Goal: Task Accomplishment & Management: Complete application form

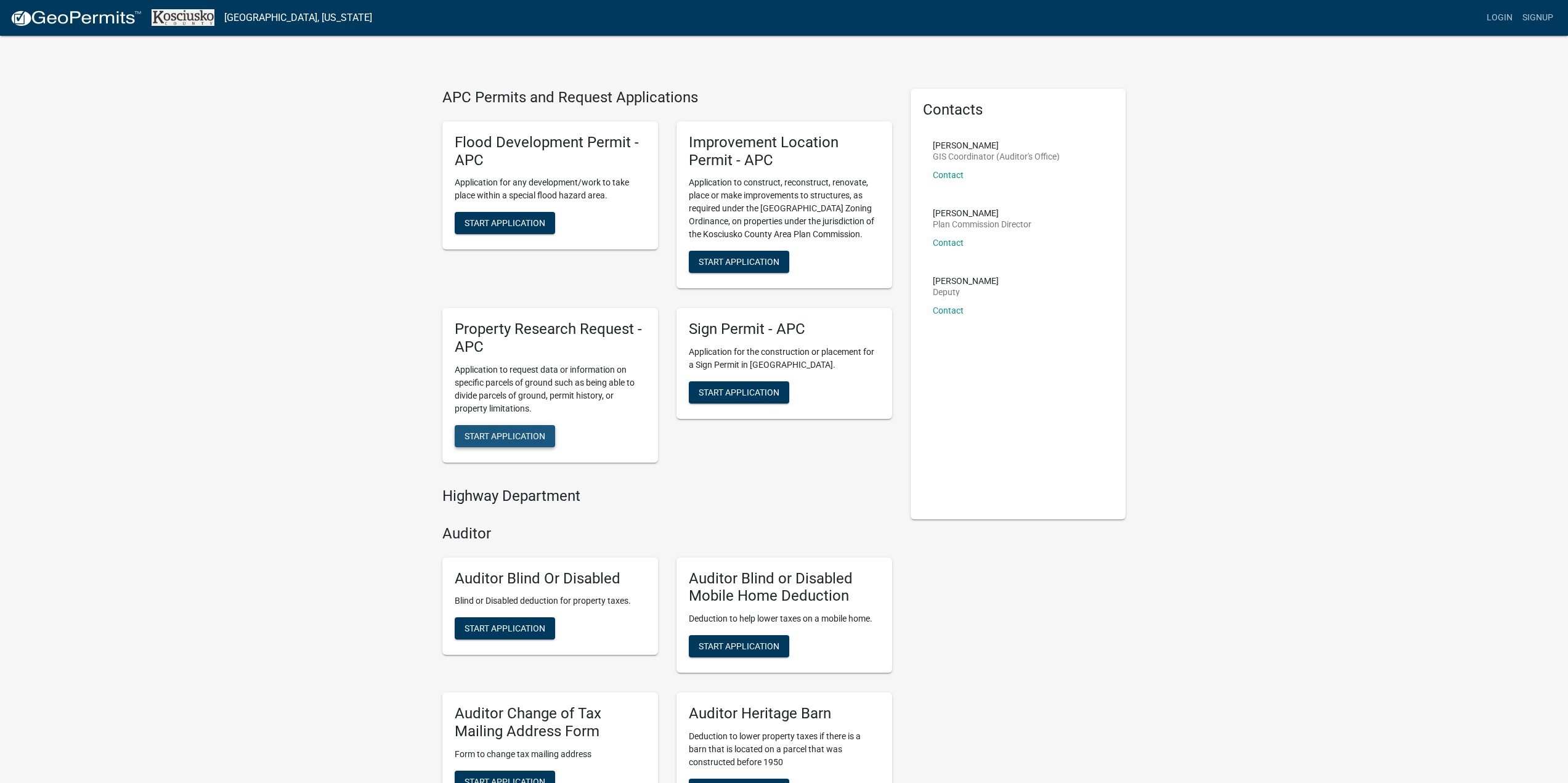
click at [461, 434] on button "Start Application" at bounding box center [504, 436] width 100 height 22
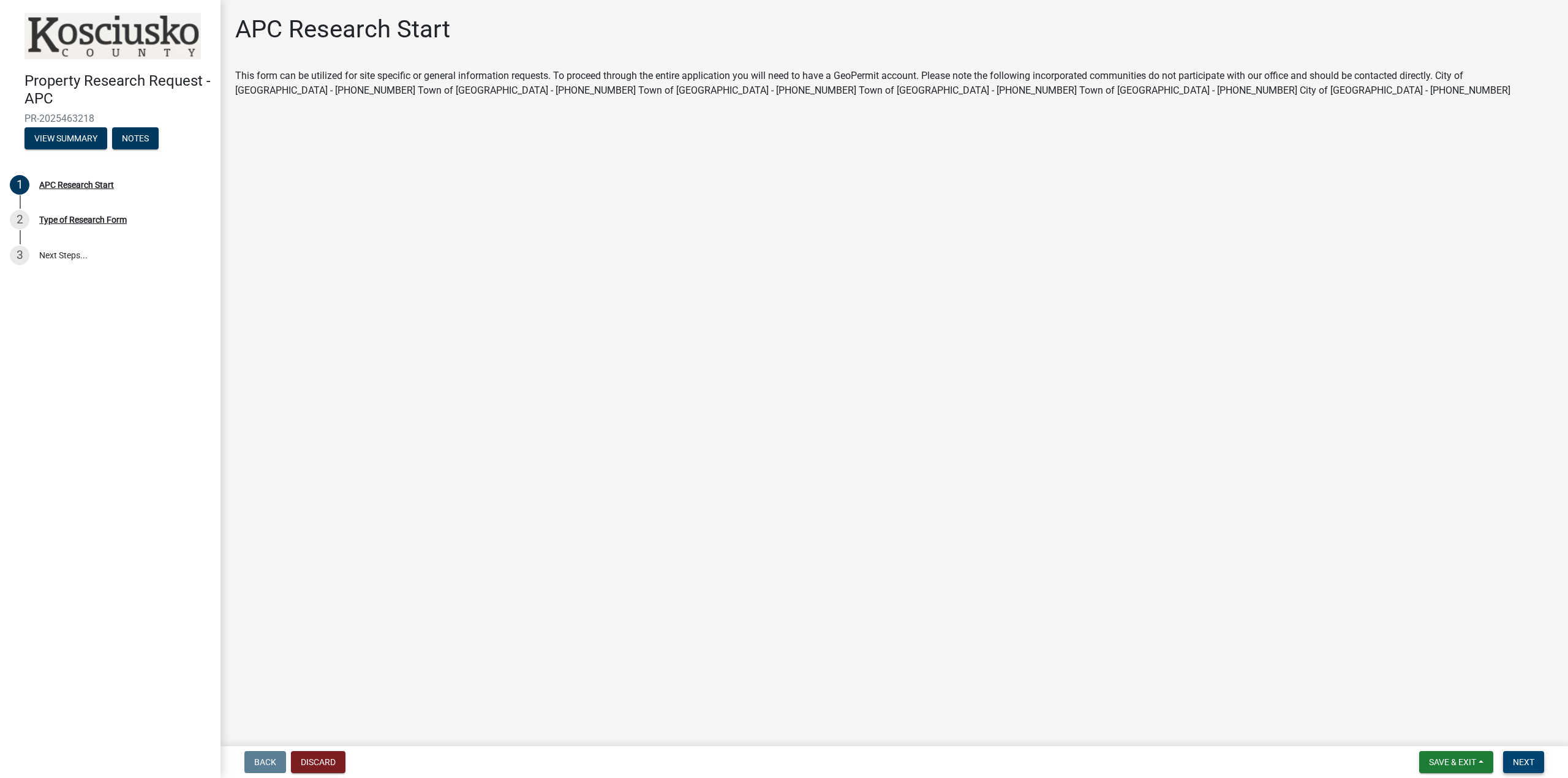
click at [1524, 759] on span "Next" at bounding box center [1524, 762] width 22 height 10
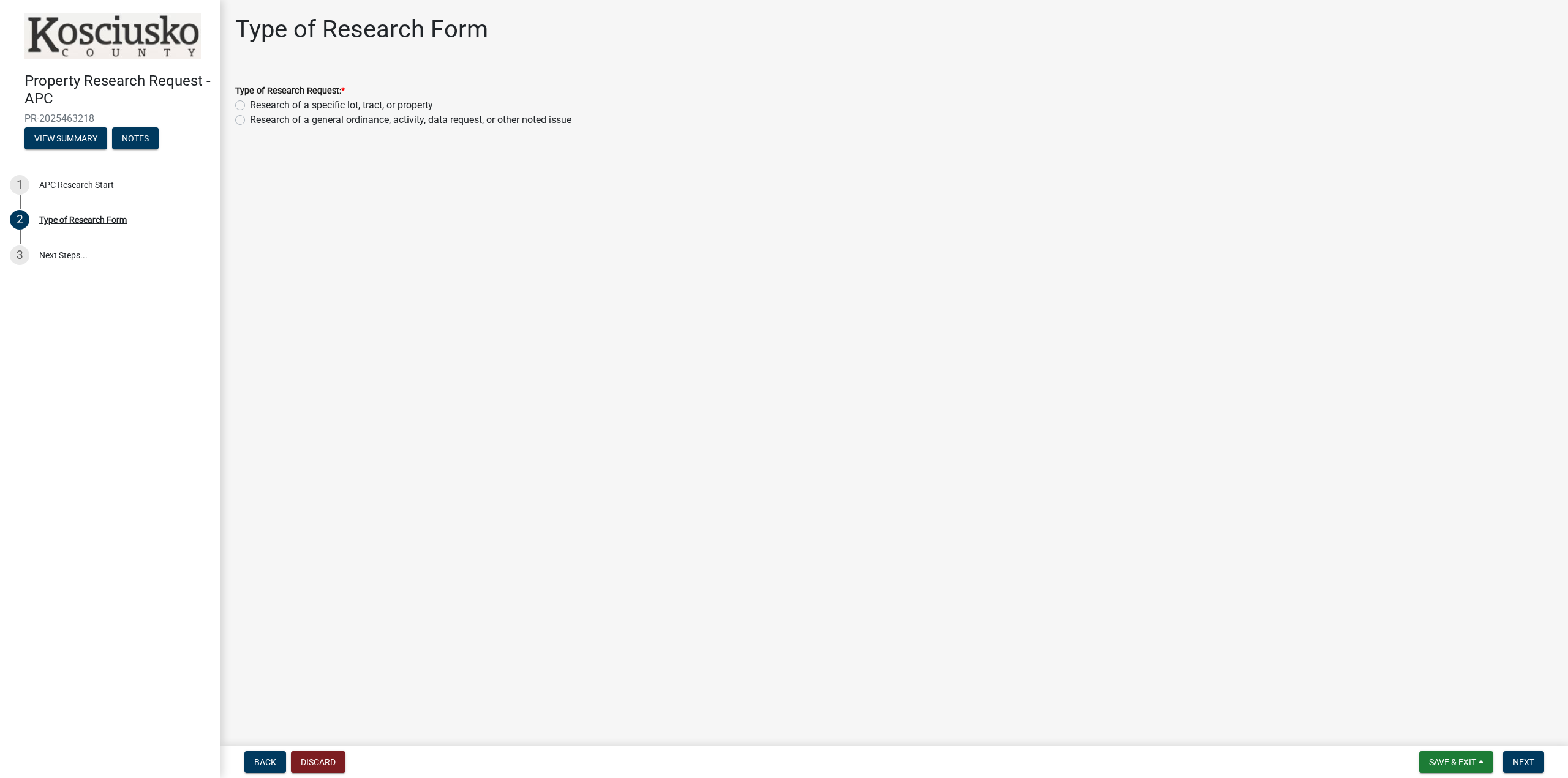
click at [250, 100] on label "Research of a specific lot, tract, or property" at bounding box center [341, 105] width 183 height 14
click at [250, 100] on input "Research of a specific lot, tract, or property" at bounding box center [253, 102] width 8 height 8
radio input "true"
click at [1532, 762] on span "Next" at bounding box center [1524, 762] width 22 height 10
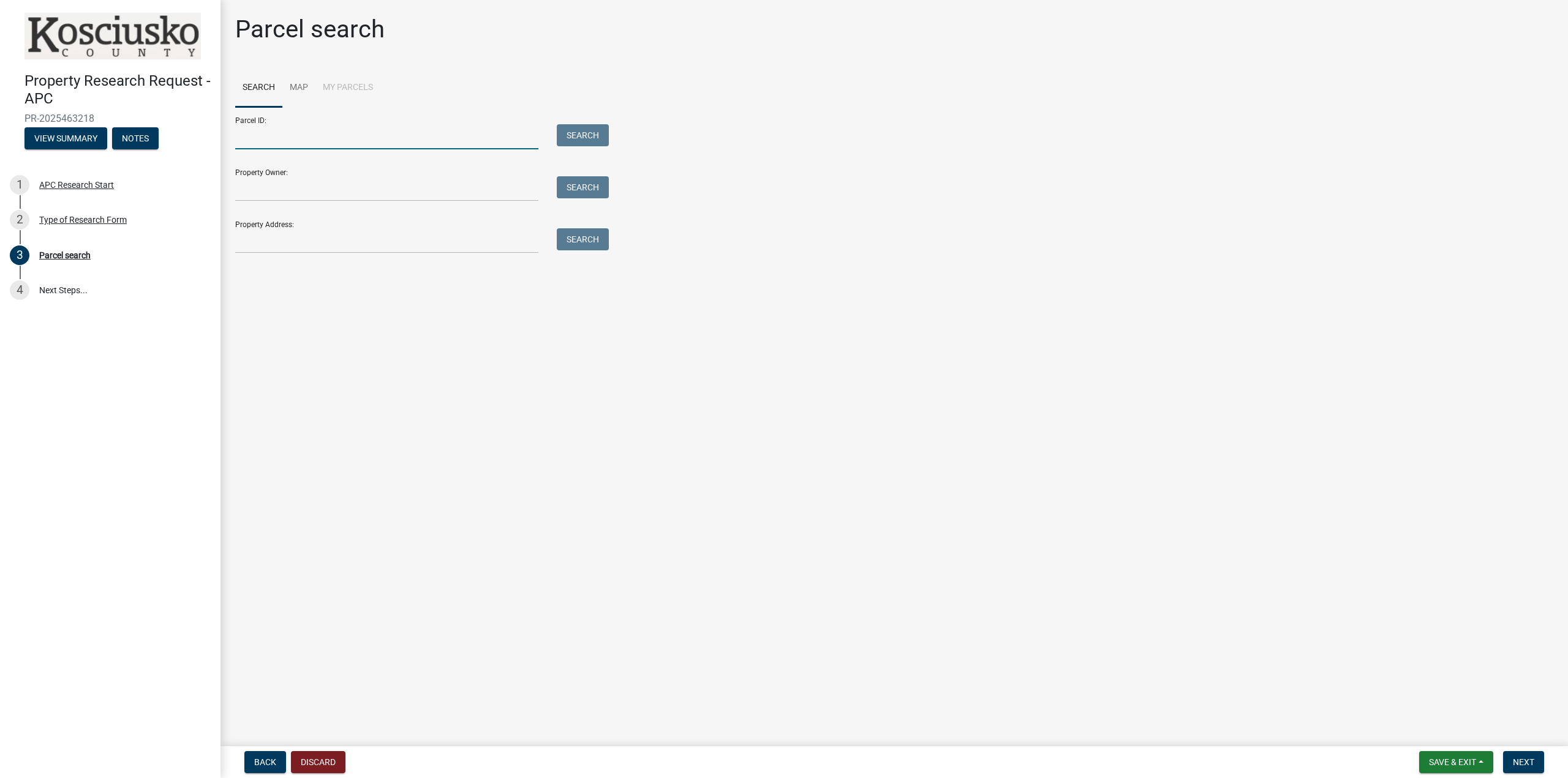
click at [322, 146] on input "Parcel ID:" at bounding box center [387, 136] width 303 height 25
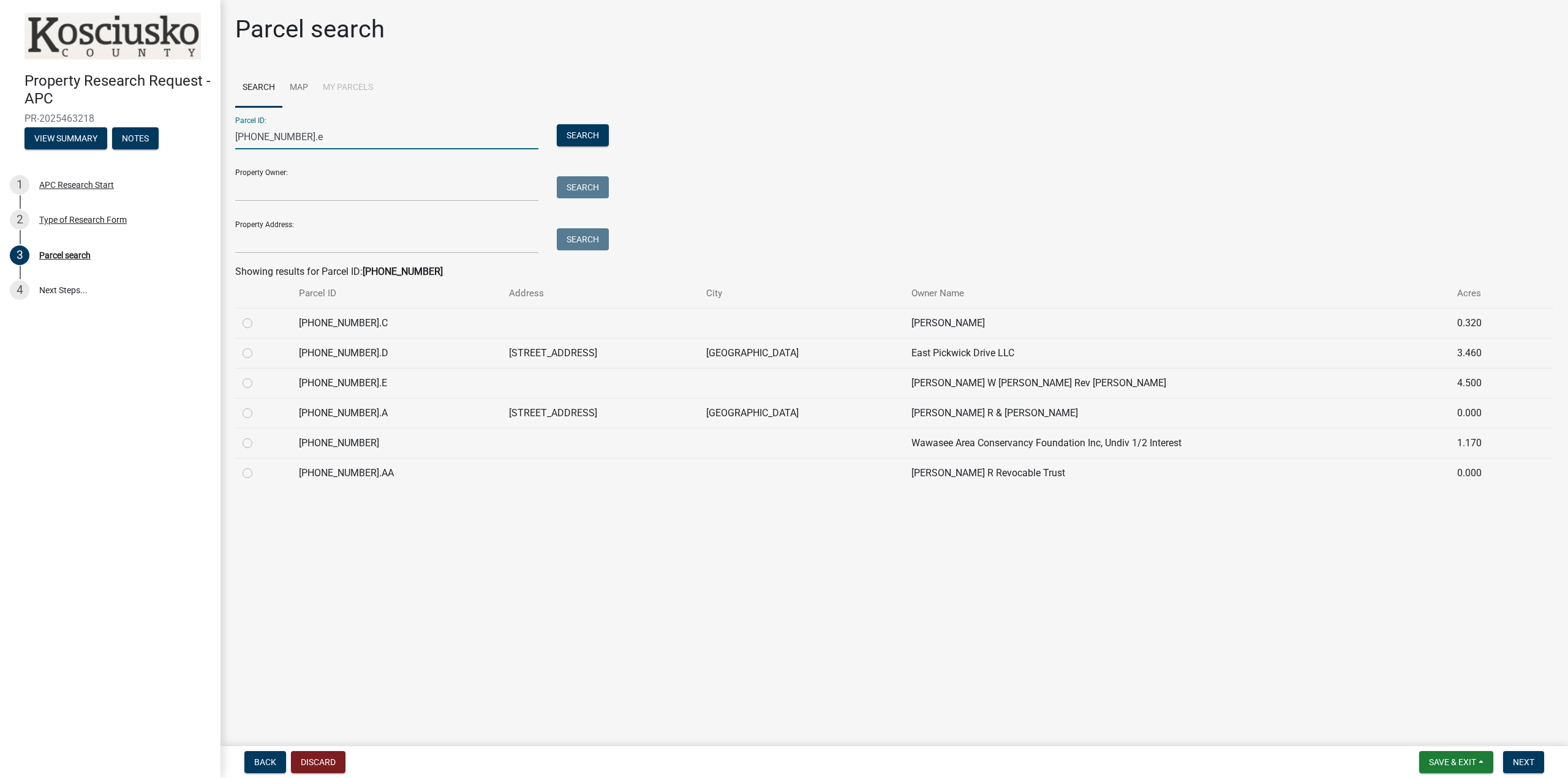
type input "[PHONE_NUMBER].e"
click at [258, 376] on label at bounding box center [258, 376] width 0 height 0
click at [258, 384] on input "radio" at bounding box center [261, 379] width 8 height 8
radio input "true"
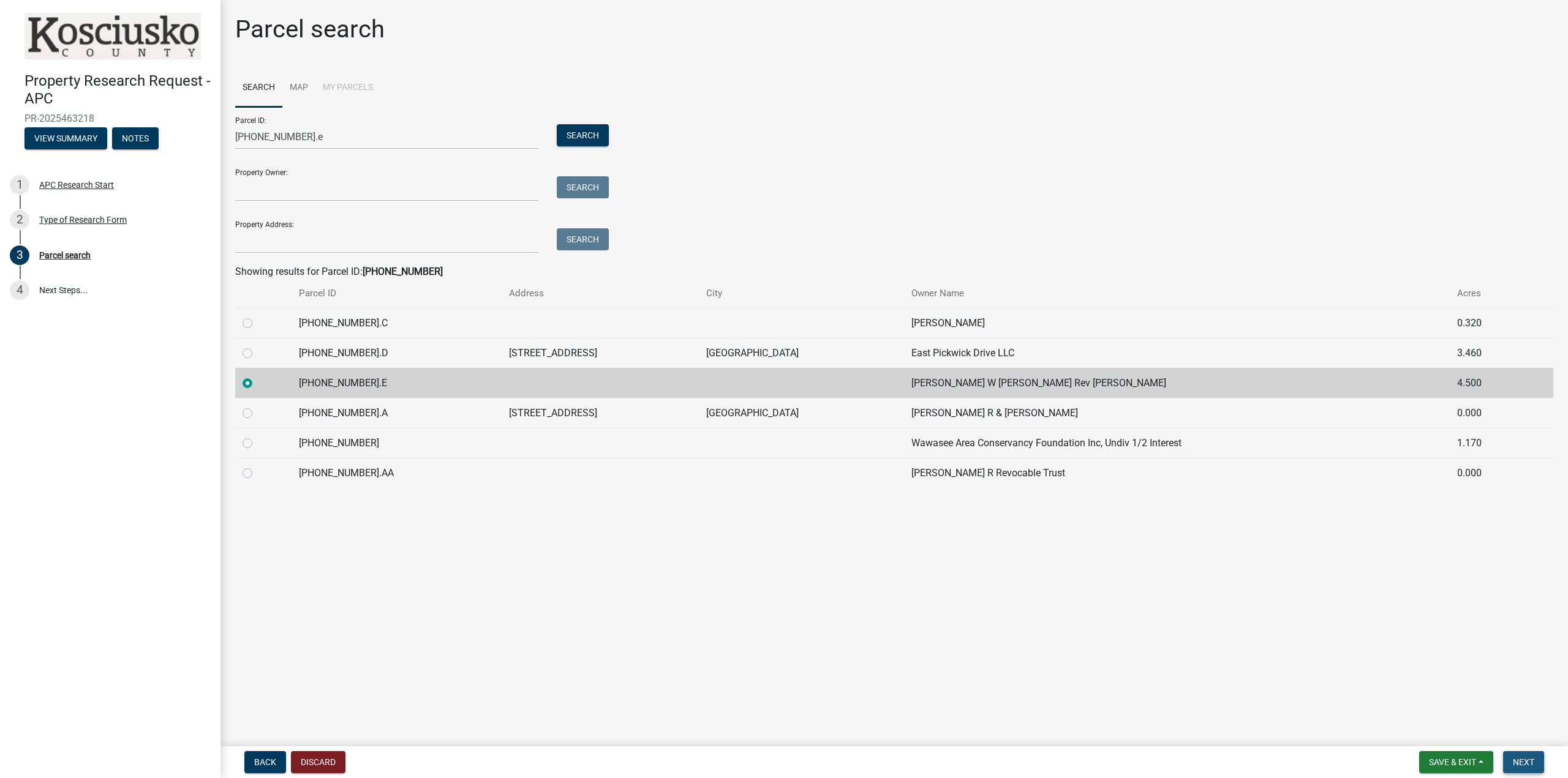
click at [1537, 753] on button "Next" at bounding box center [1523, 762] width 41 height 22
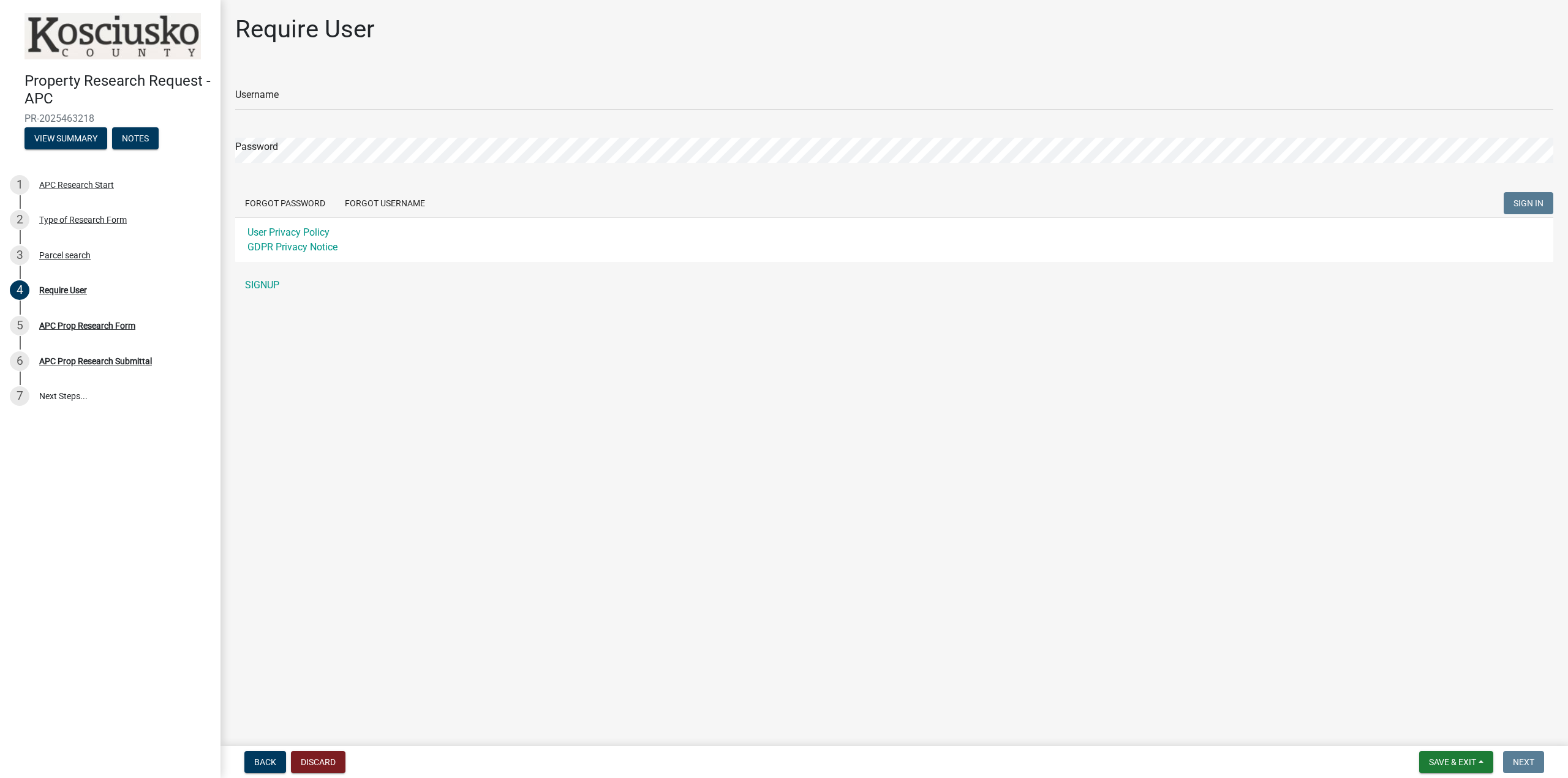
type input "rpeppler"
click at [1532, 196] on button "SIGN IN" at bounding box center [1528, 203] width 49 height 22
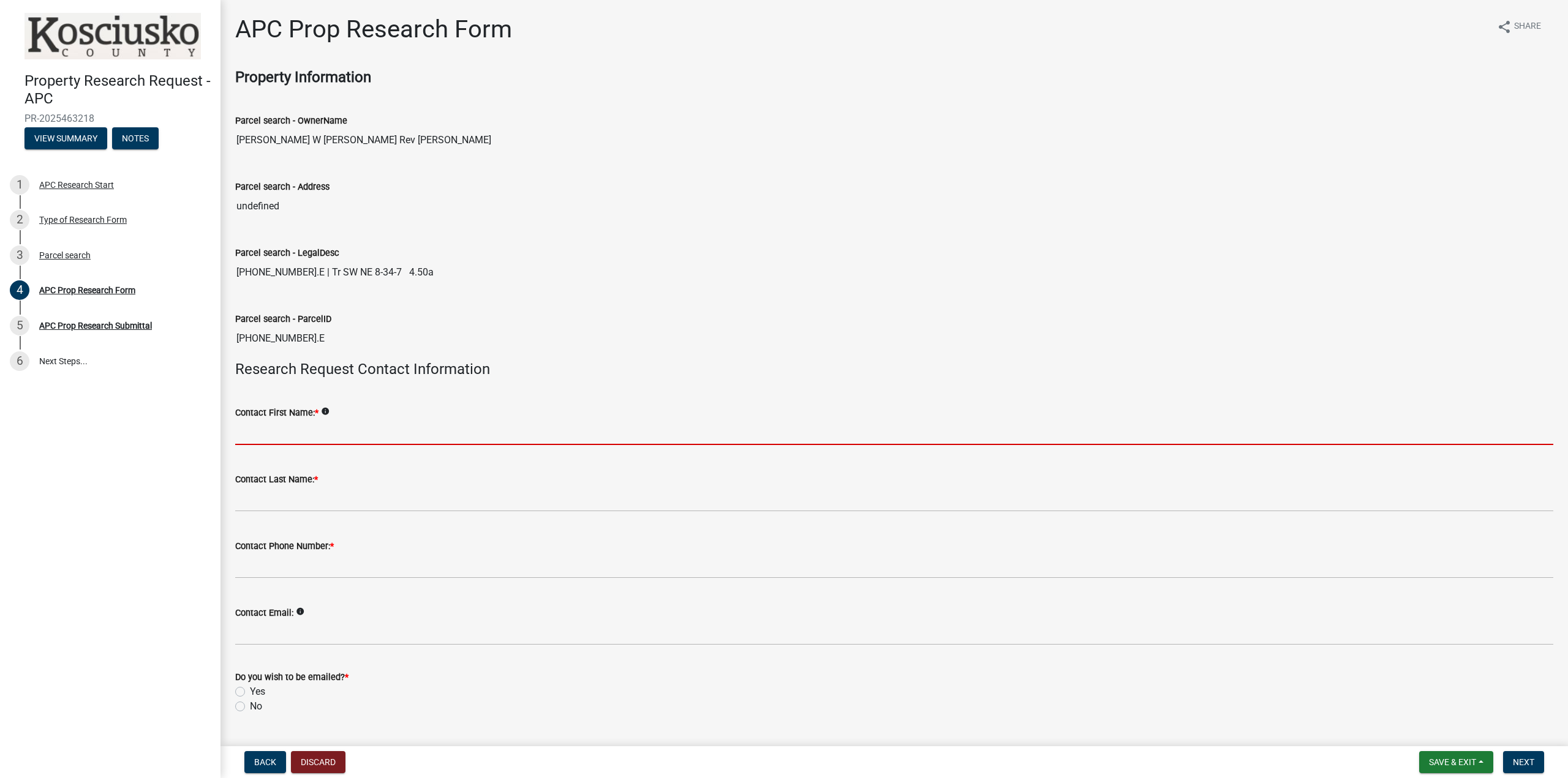
click at [315, 435] on input "Contact First Name: *" at bounding box center [894, 432] width 1318 height 25
type input "[PERSON_NAME]"
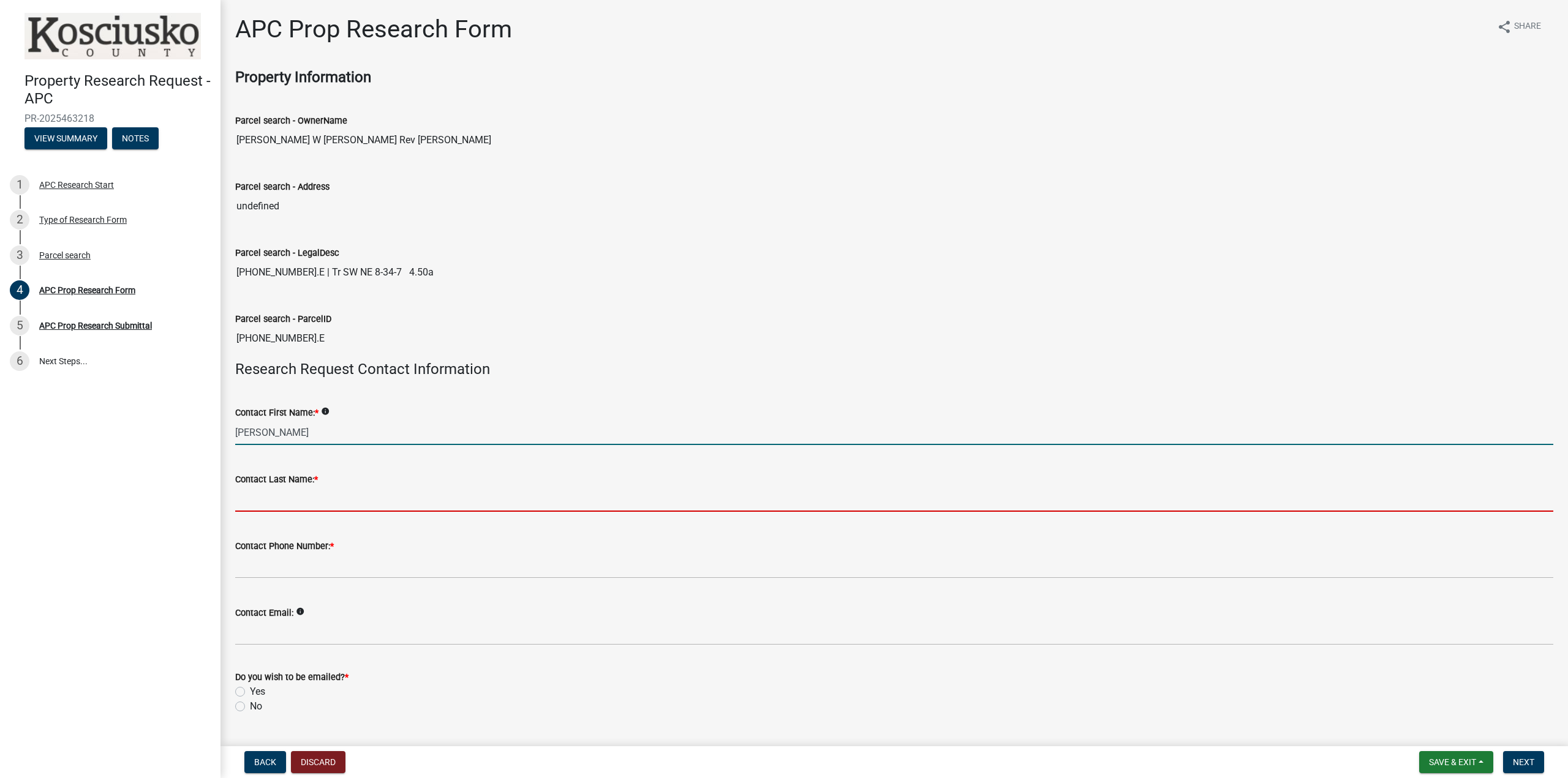
type input "[PERSON_NAME]"
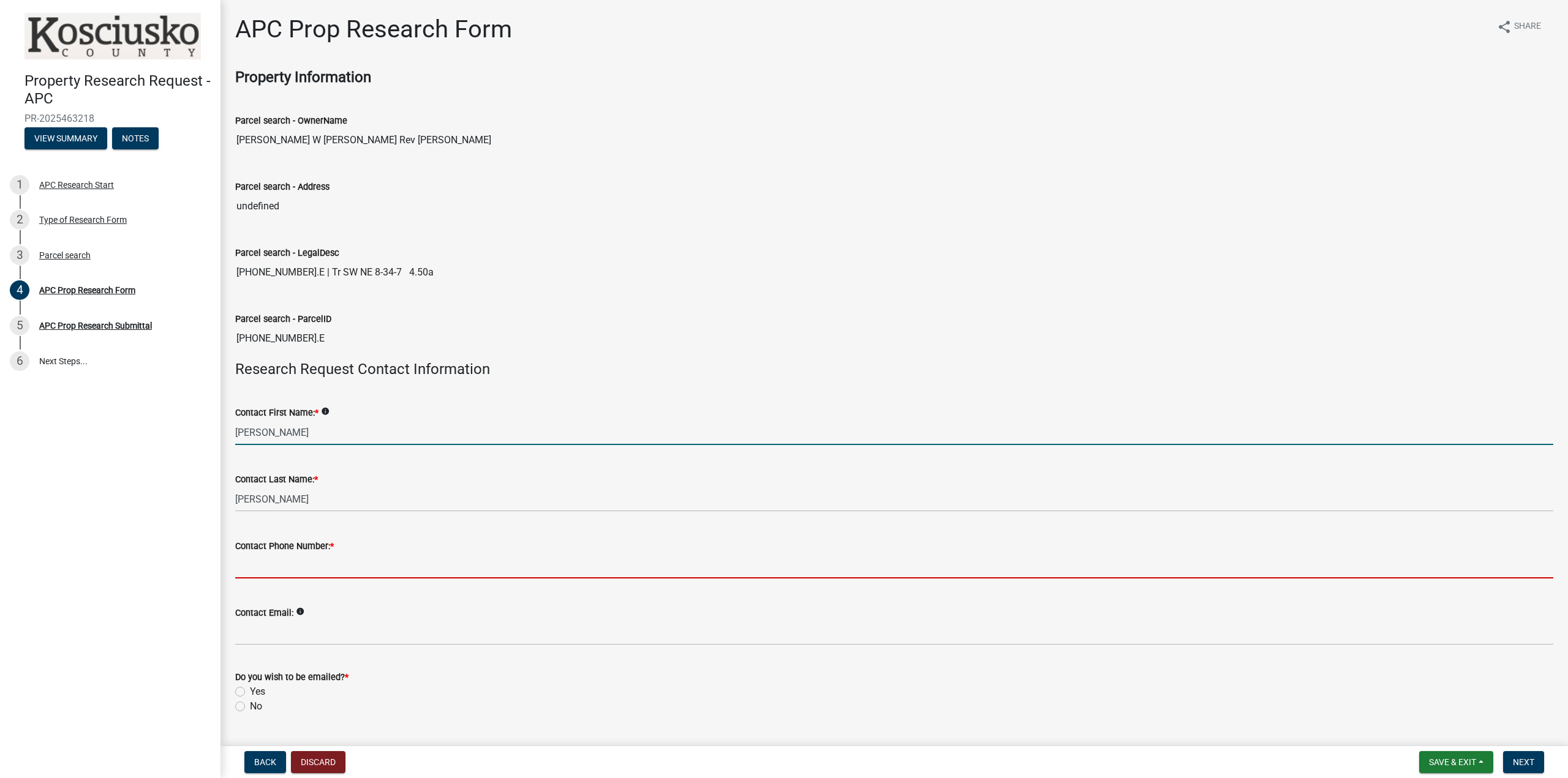
type input "2602443640"
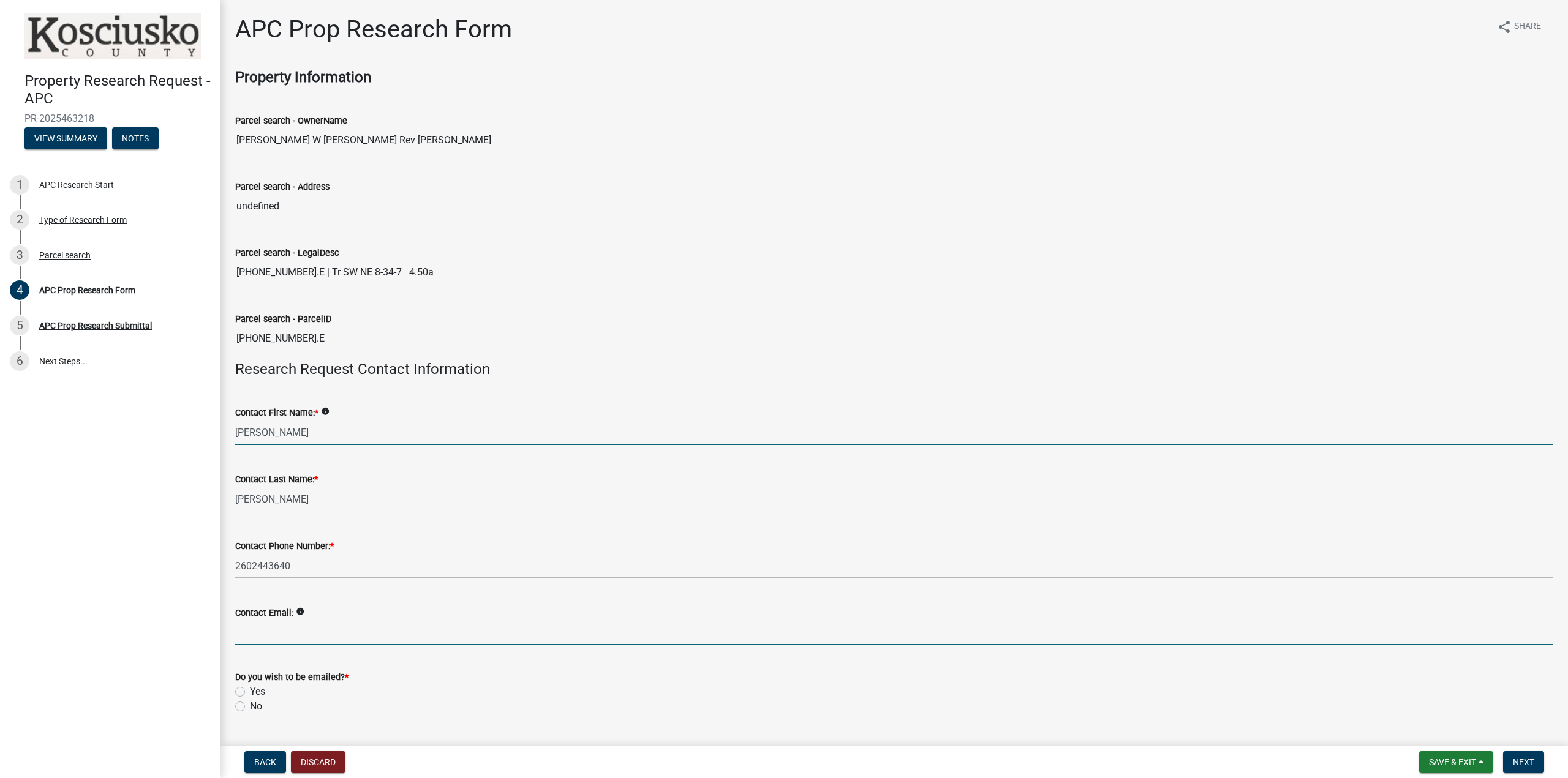
type input "[EMAIL_ADDRESS][DOMAIN_NAME]"
type input "[STREET_ADDRESS]"
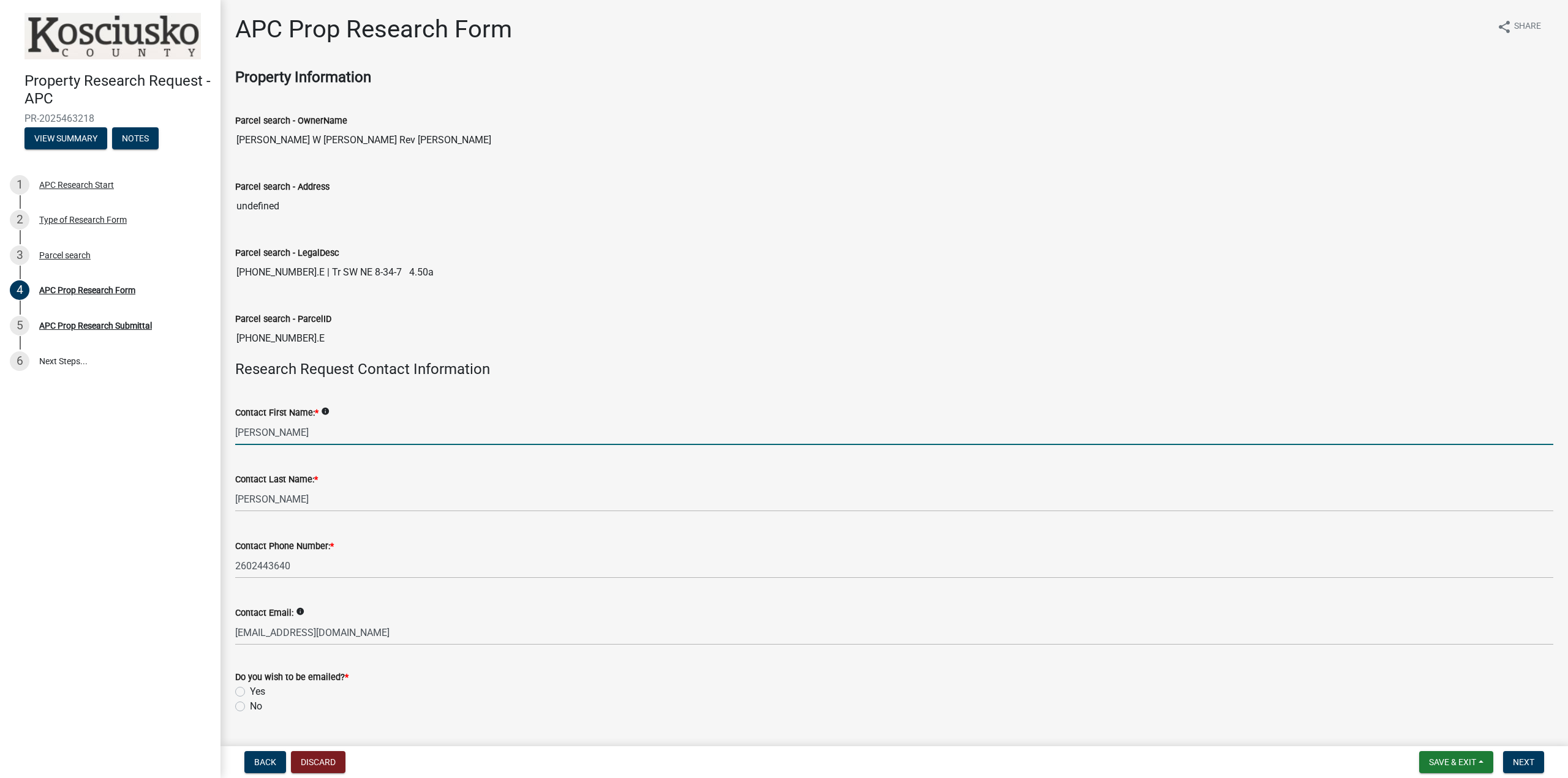
click at [262, 690] on label "Yes" at bounding box center [257, 692] width 15 height 14
click at [258, 690] on input "Yes" at bounding box center [253, 688] width 8 height 8
radio input "true"
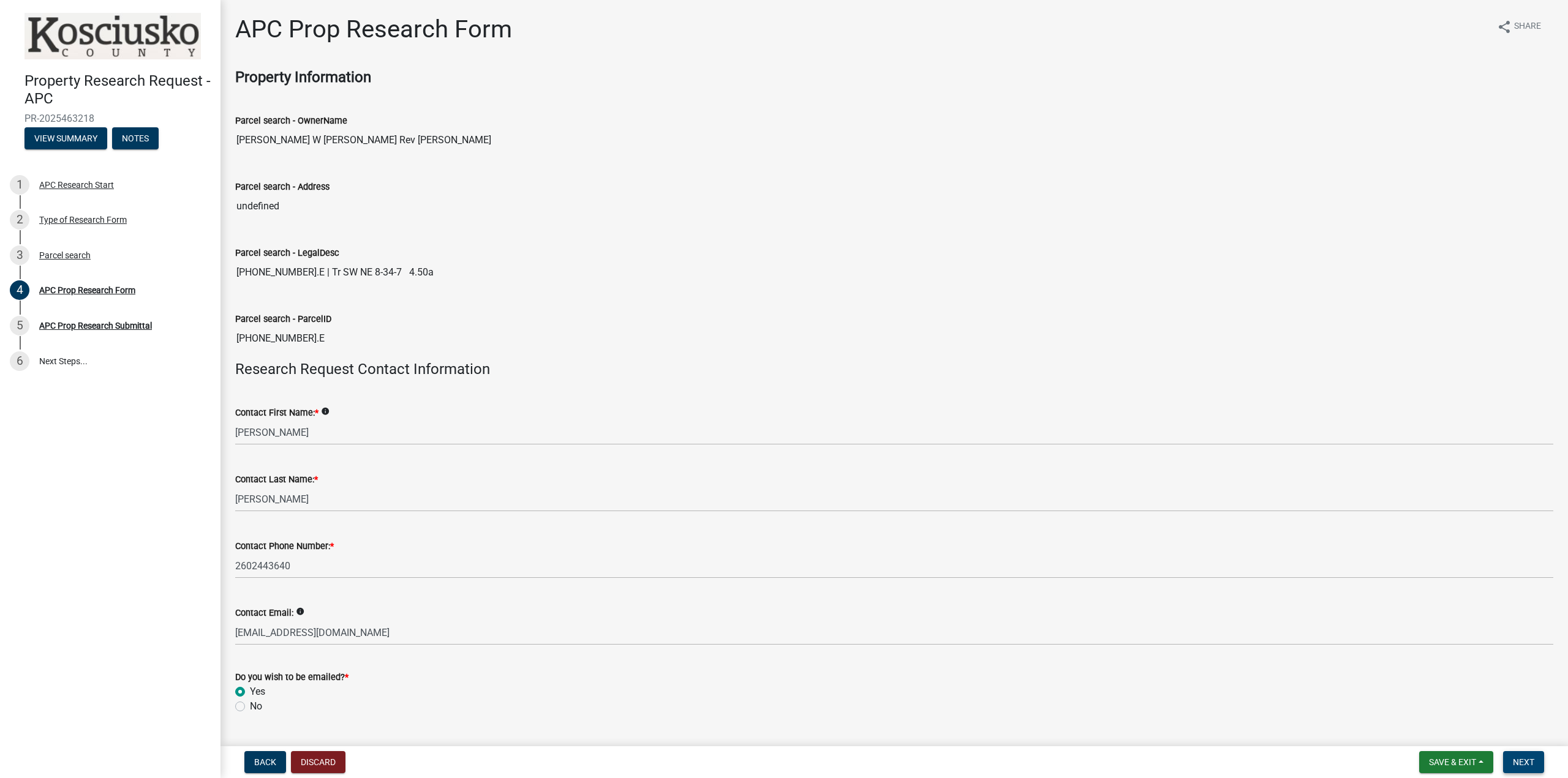
click at [1532, 755] on button "Next" at bounding box center [1523, 762] width 41 height 22
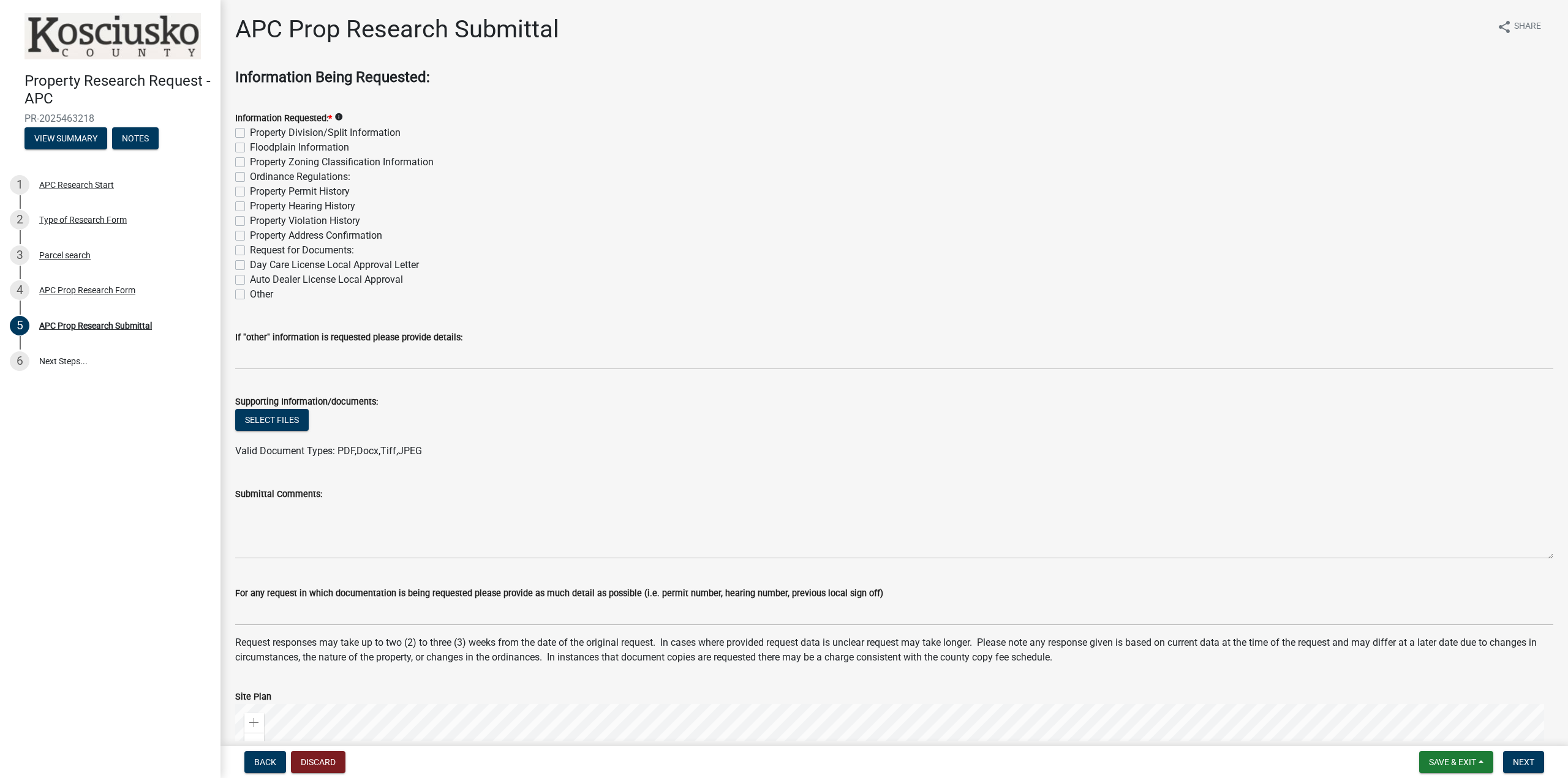
click at [250, 131] on label "Property Division/Split Information" at bounding box center [325, 133] width 151 height 14
click at [250, 131] on input "Property Division/Split Information" at bounding box center [253, 129] width 8 height 8
checkbox input "true"
checkbox input "false"
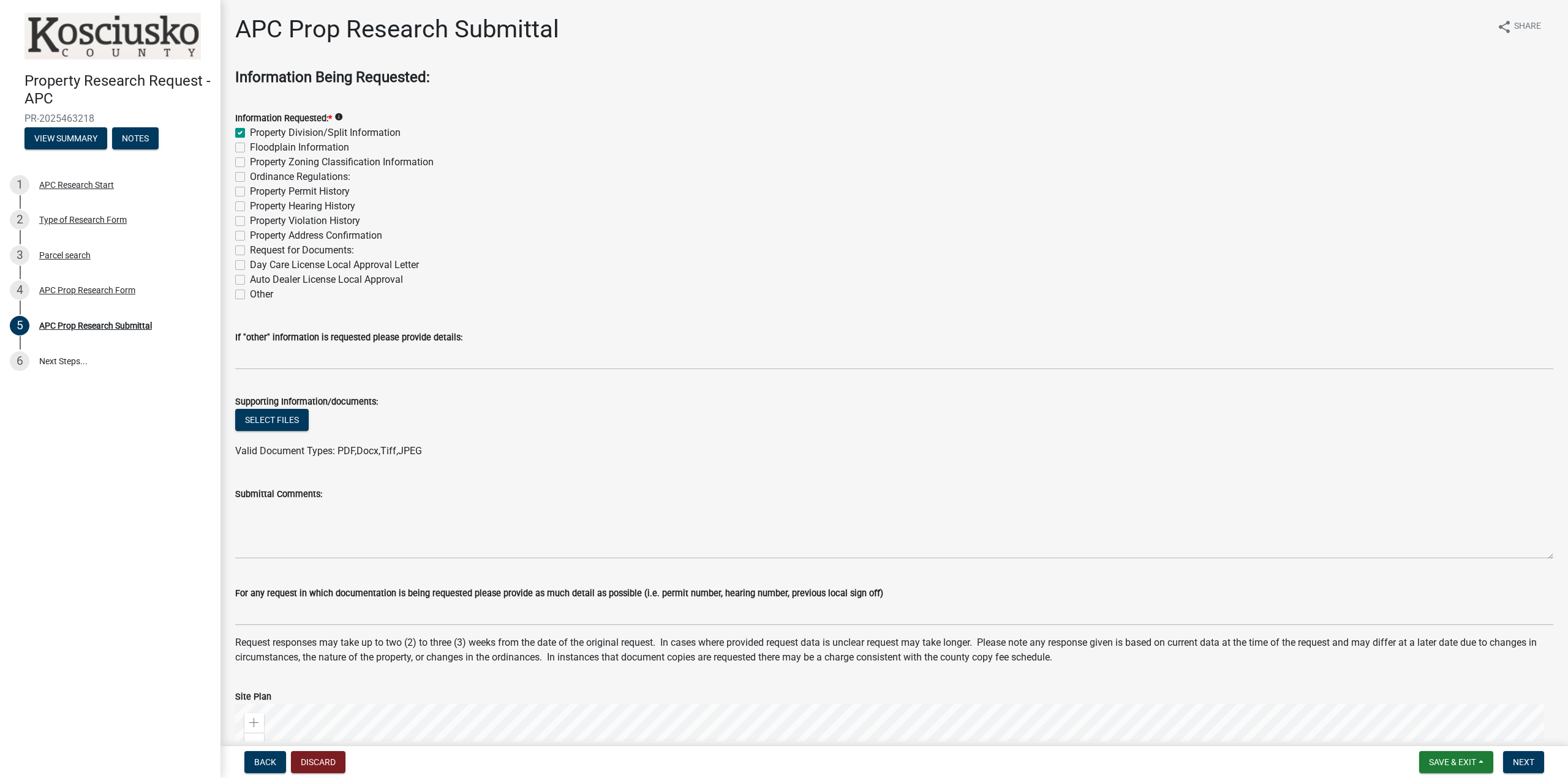
checkbox input "false"
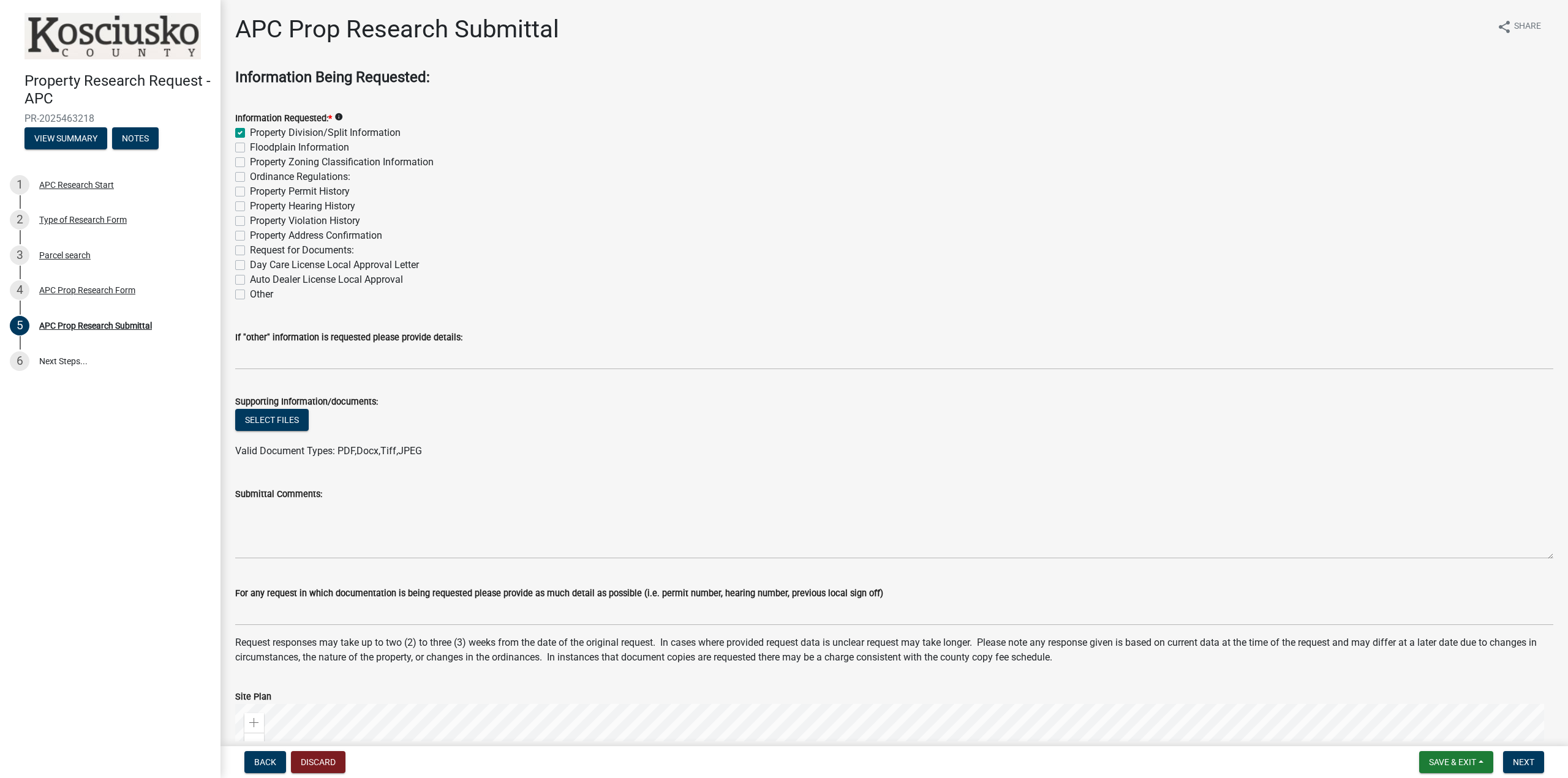
checkbox input "false"
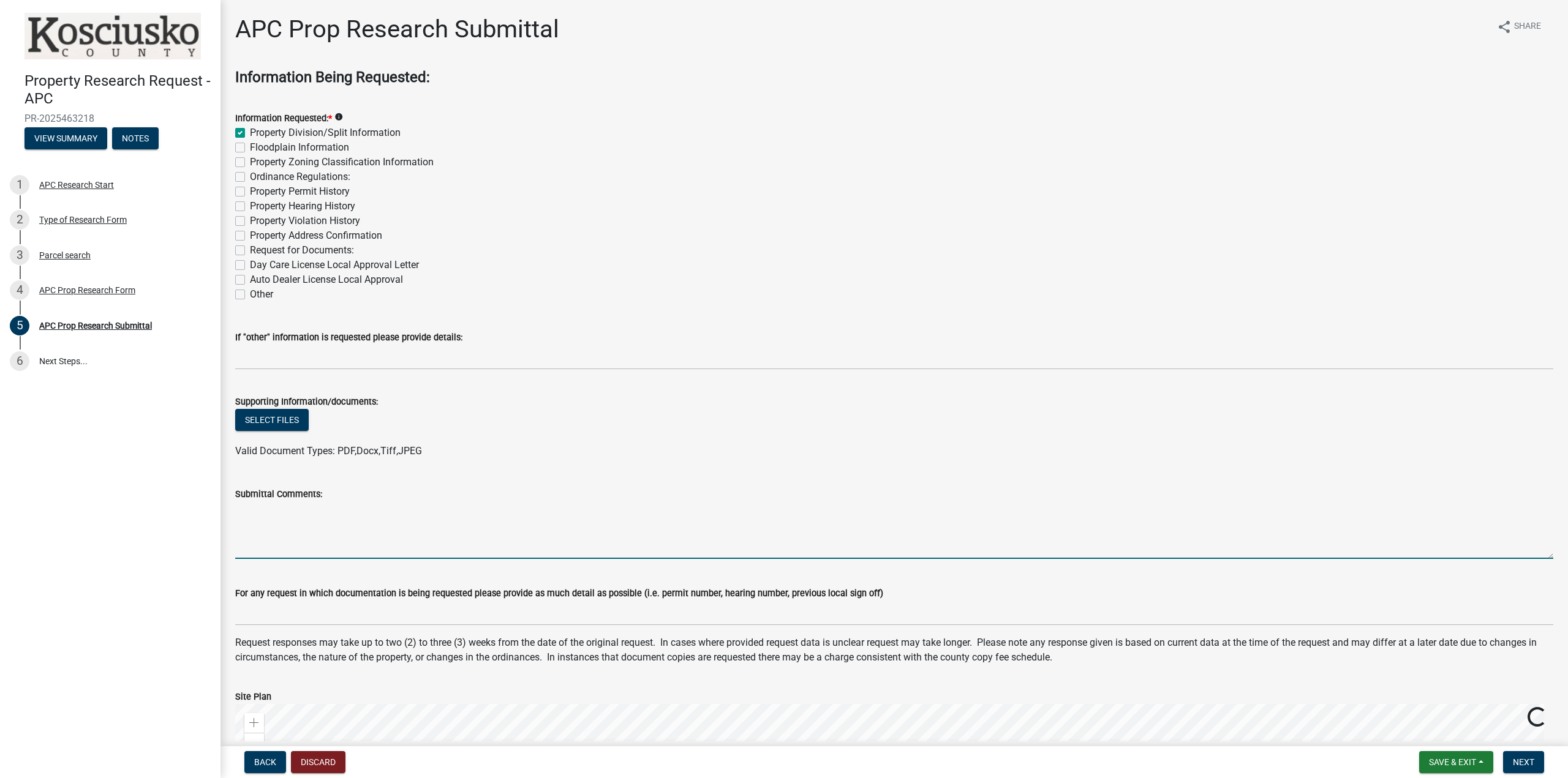
click at [279, 522] on textarea "Submittal Comments:" at bounding box center [894, 530] width 1318 height 57
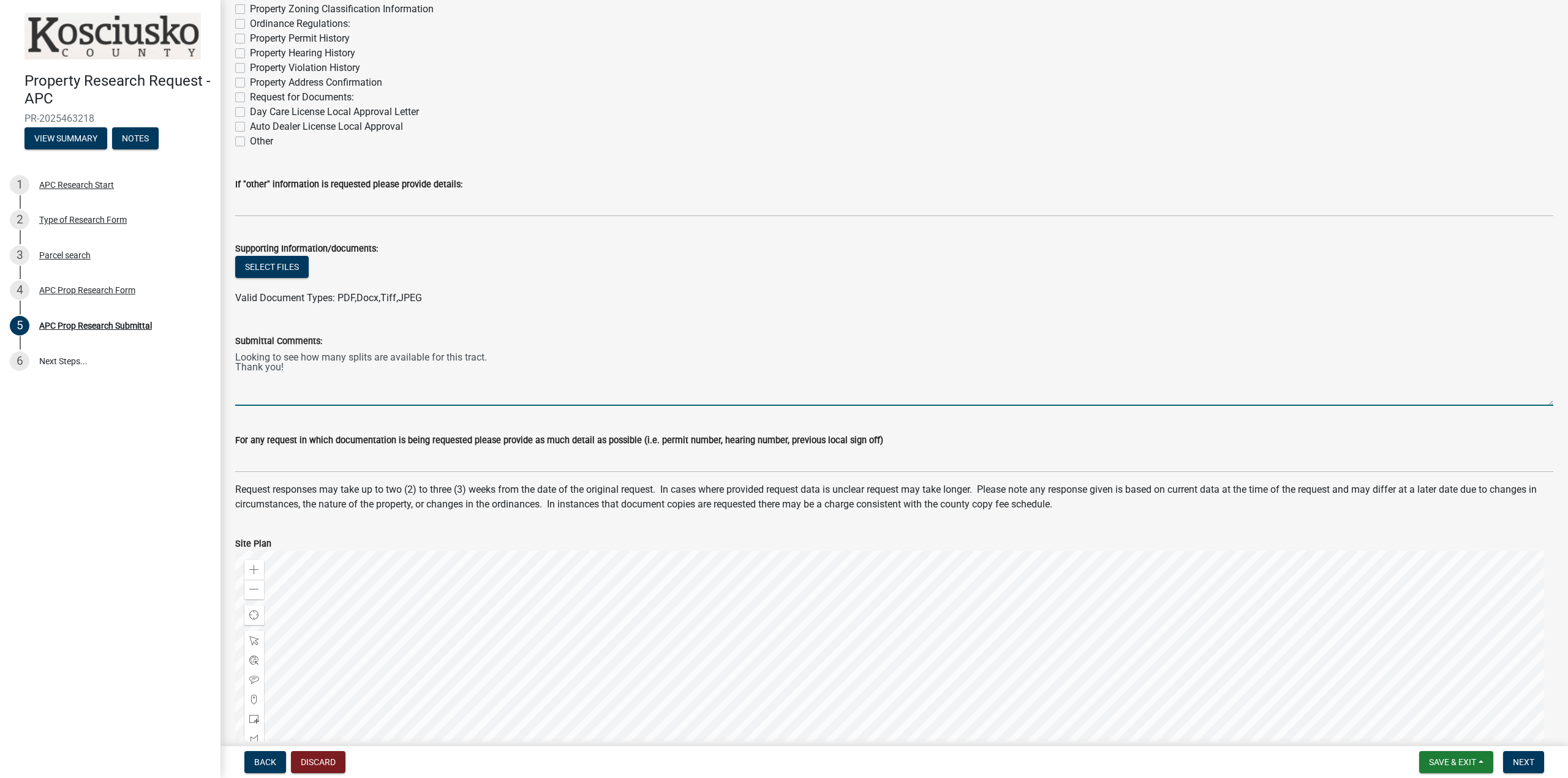
scroll to position [367, 0]
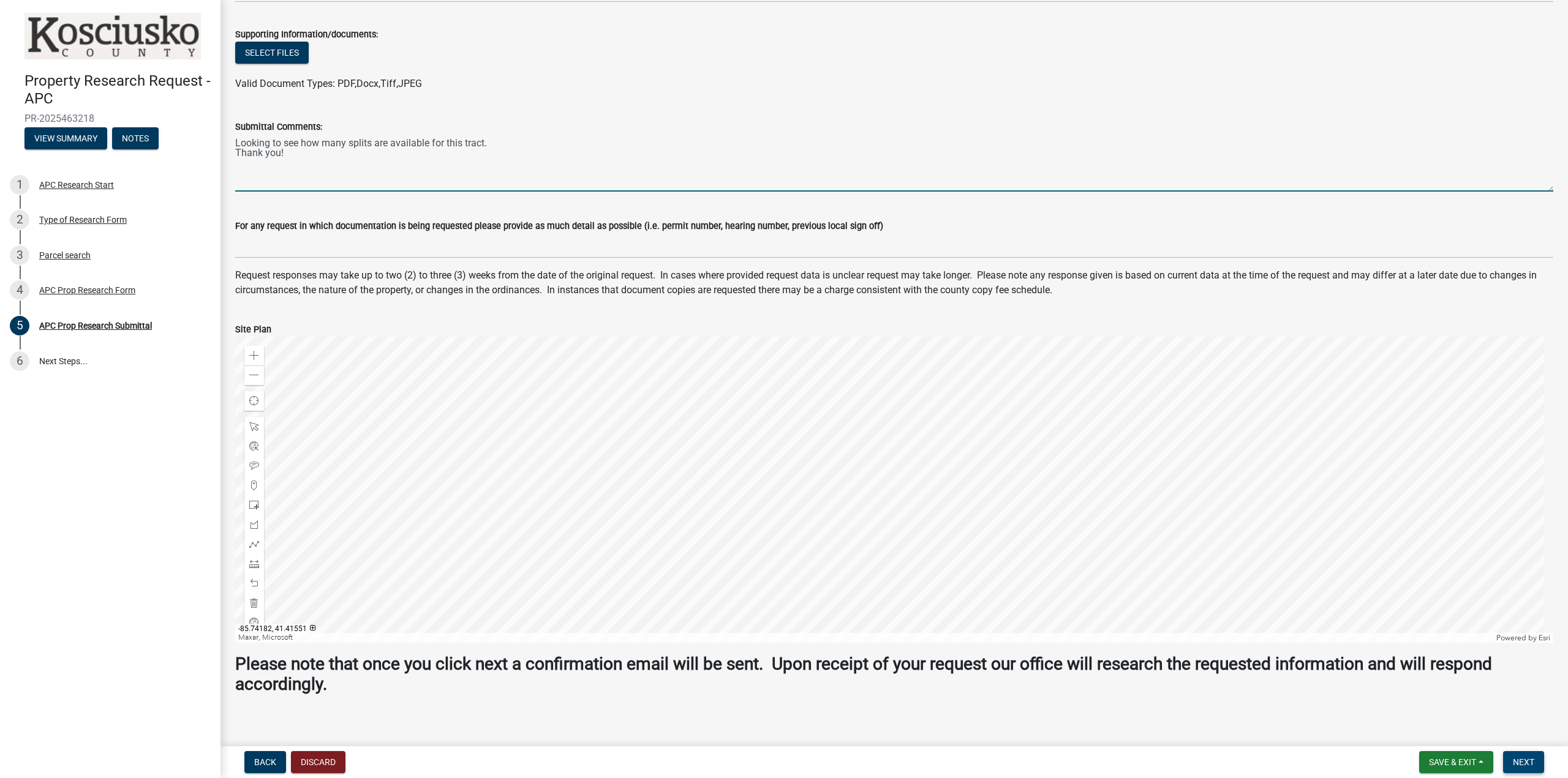
type textarea "Looking to see how many splits are available for this tract. Thank you!"
click at [1516, 762] on span "Next" at bounding box center [1524, 762] width 22 height 10
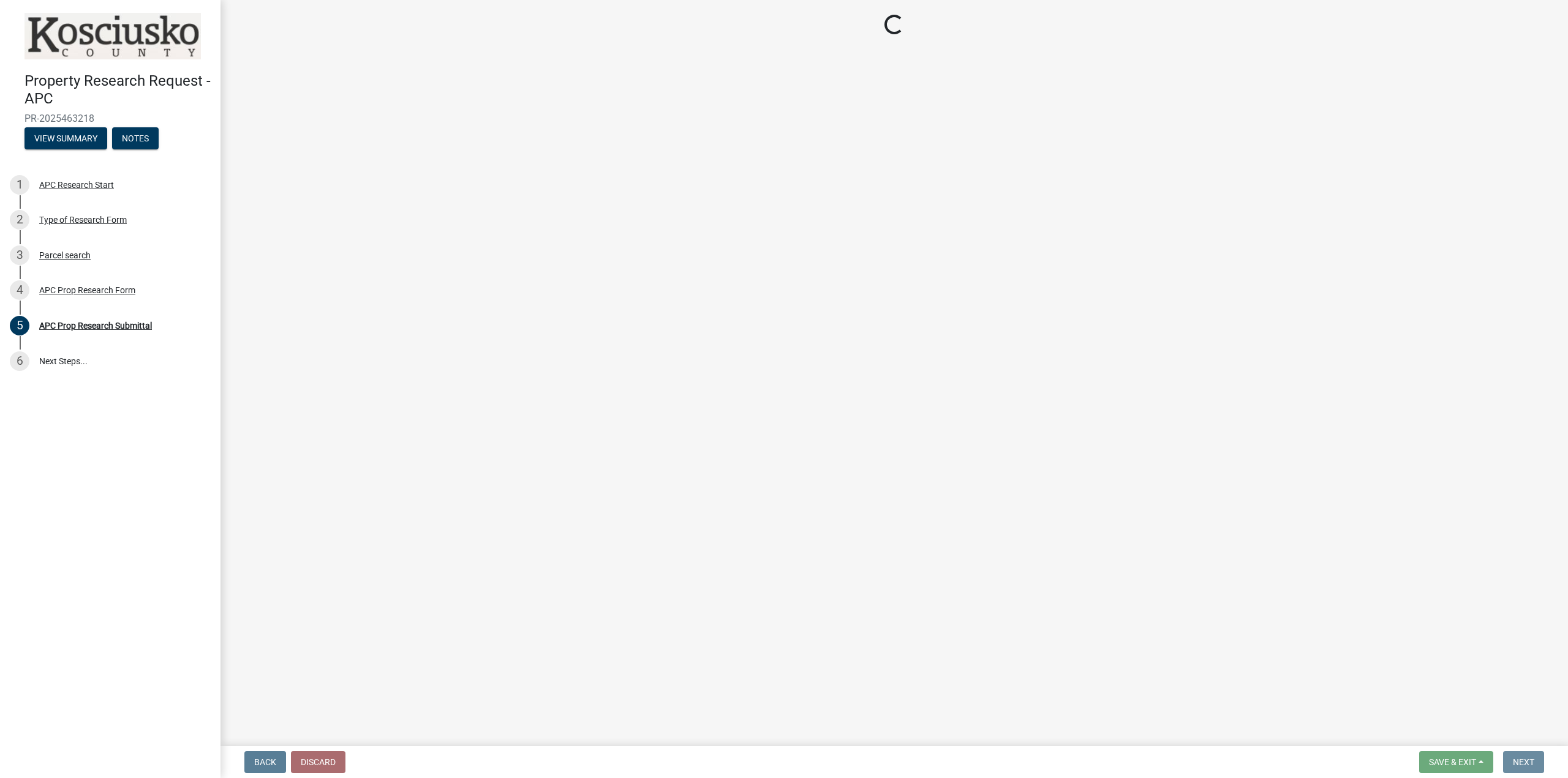
scroll to position [0, 0]
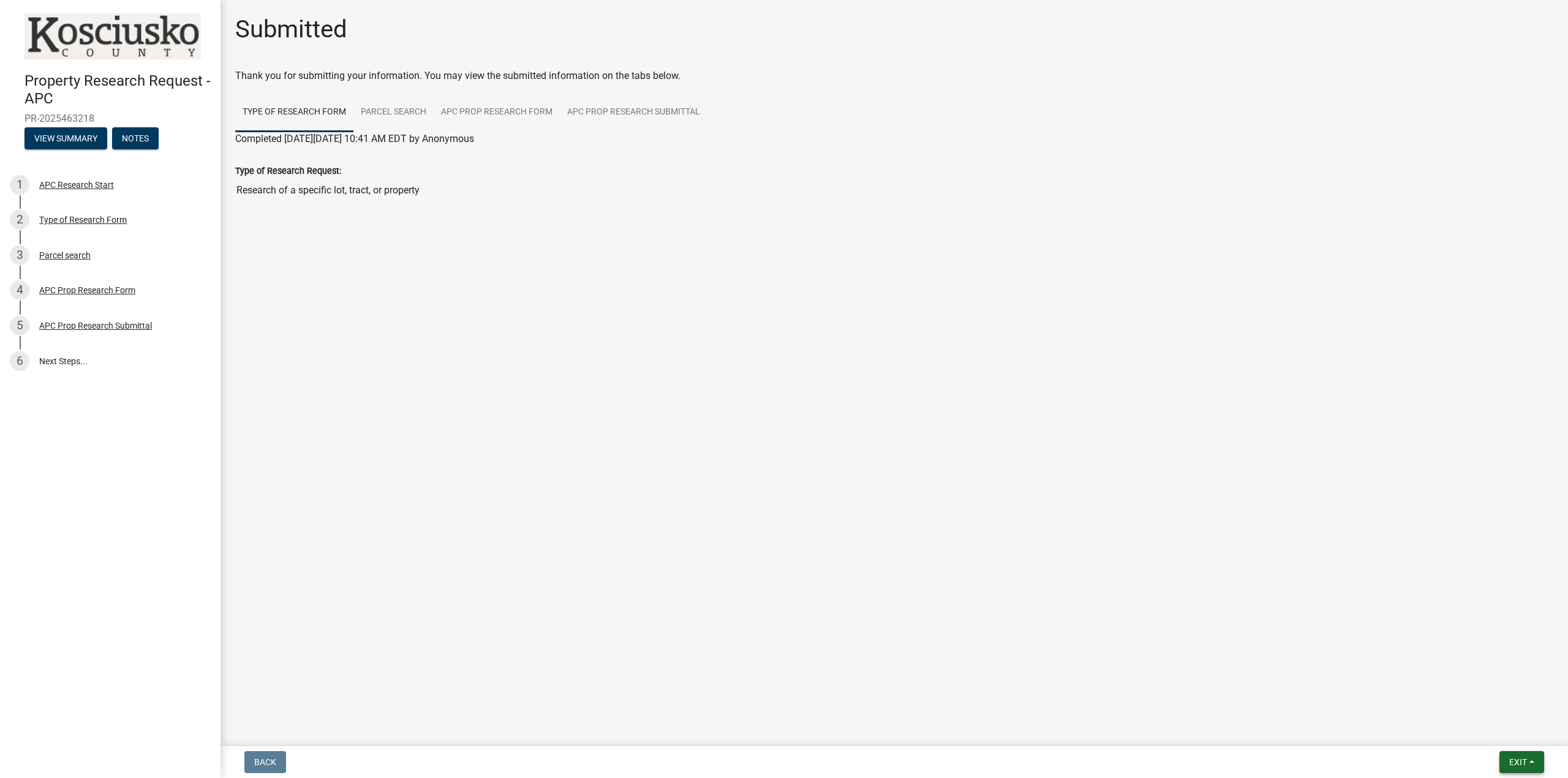
click at [1527, 757] on span "Exit" at bounding box center [1518, 762] width 18 height 10
